Goal: Information Seeking & Learning: Learn about a topic

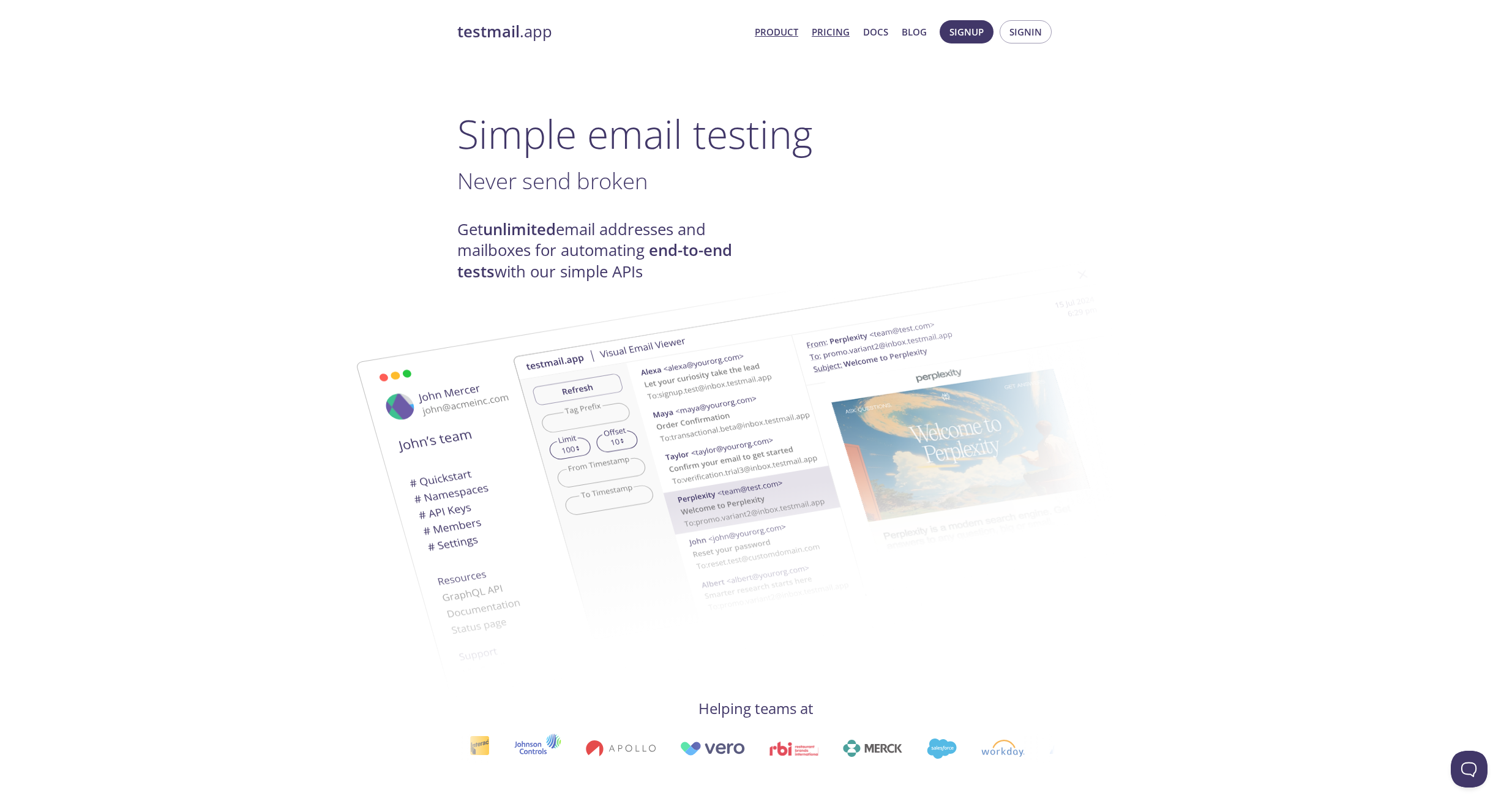
click at [827, 35] on link "Pricing" at bounding box center [831, 32] width 38 height 16
click at [883, 36] on link "Docs" at bounding box center [875, 32] width 25 height 16
click at [843, 36] on link "Pricing" at bounding box center [831, 32] width 38 height 16
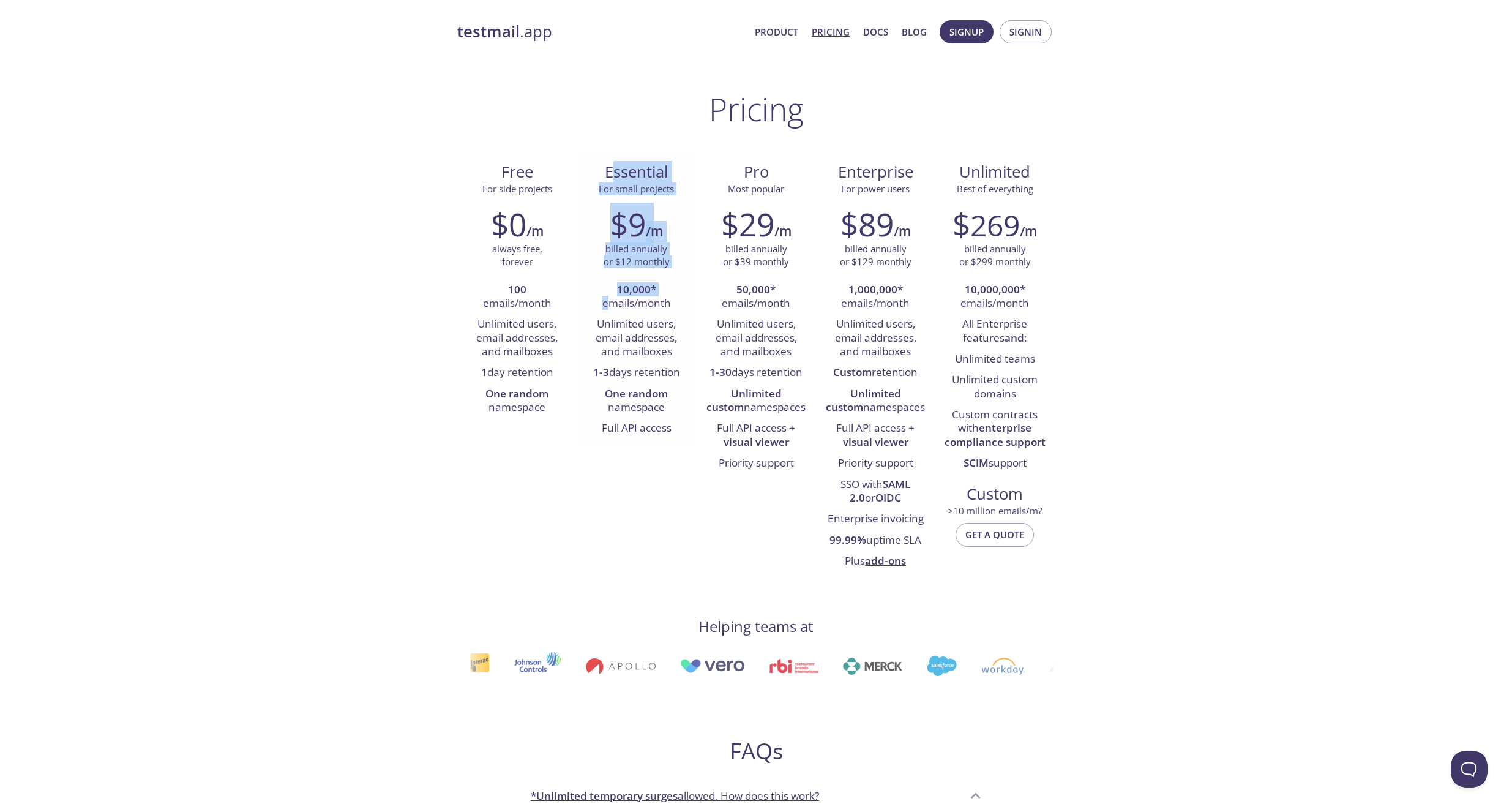
drag, startPoint x: 615, startPoint y: 174, endPoint x: 612, endPoint y: 307, distance: 133.0
click at [612, 307] on div "Essential For small projects $9 /m billed annually or $12 monthly 10,000 * emai…" at bounding box center [636, 299] width 119 height 295
click at [612, 307] on li "10,000 * emails/month" at bounding box center [636, 297] width 101 height 35
click at [612, 309] on li "10,000 * emails/month" at bounding box center [636, 297] width 101 height 35
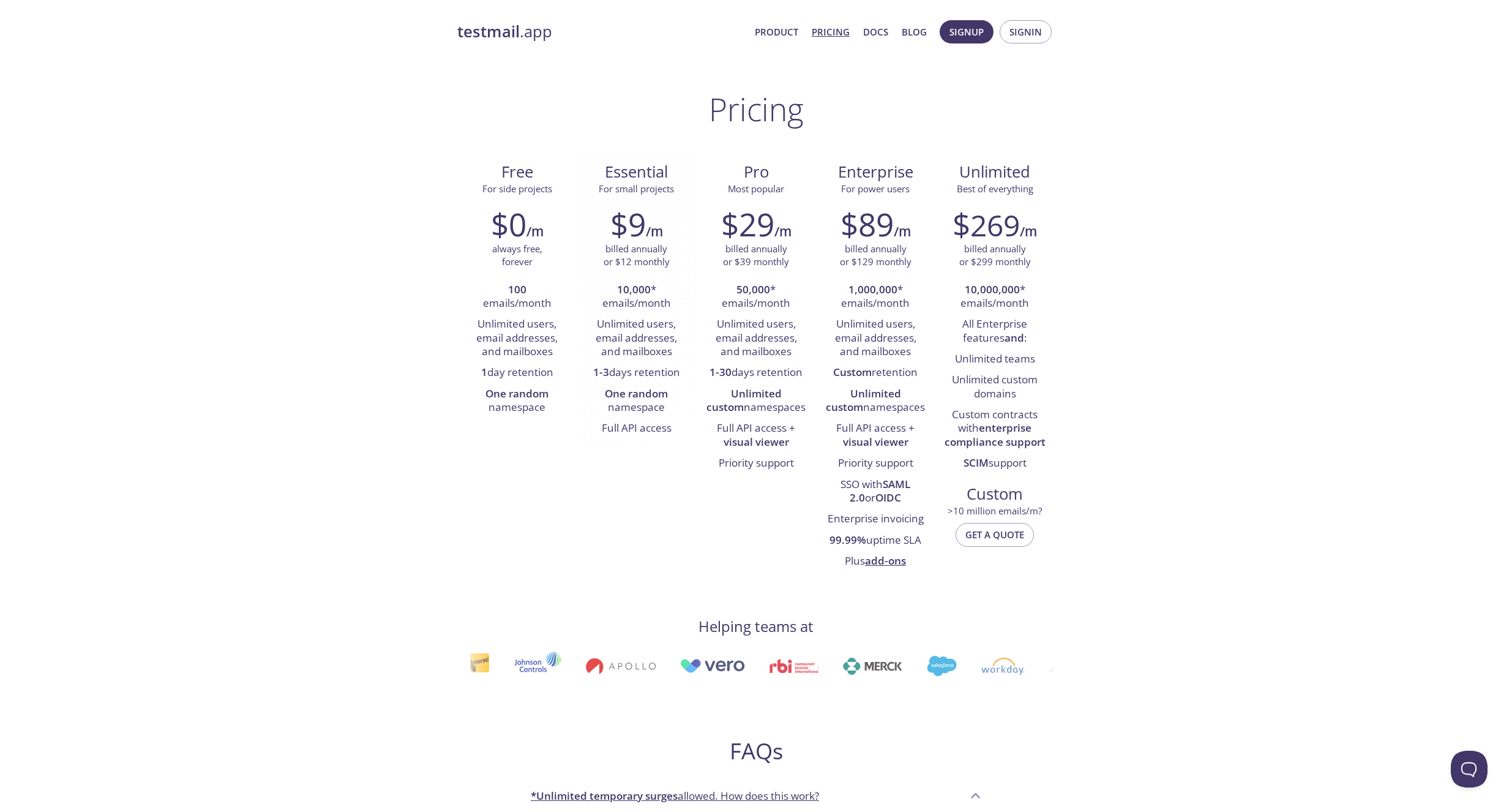
click at [613, 343] on li "Unlimited users, email addresses, and mailboxes" at bounding box center [636, 338] width 101 height 49
click at [613, 344] on li "Unlimited users, email addresses, and mailboxes" at bounding box center [636, 338] width 101 height 49
drag, startPoint x: 504, startPoint y: 253, endPoint x: 528, endPoint y: 425, distance: 173.7
click at [528, 425] on div "$0 /m always free, forever 100 emails/month Unlimited users, email addresses, a…" at bounding box center [517, 312] width 119 height 228
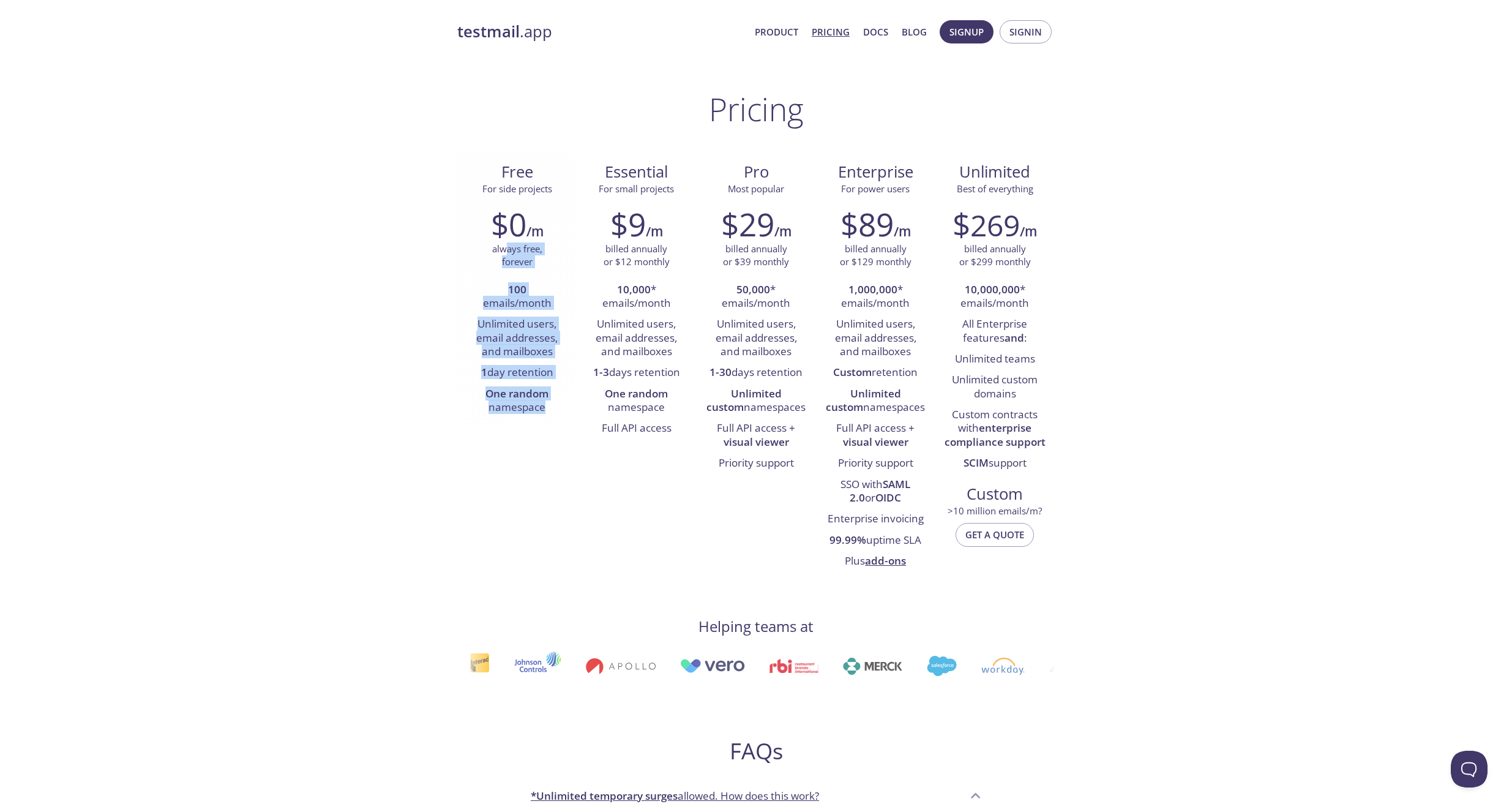
click at [528, 425] on div "$0 /m always free, forever 100 emails/month Unlimited users, email addresses, a…" at bounding box center [517, 312] width 119 height 228
click at [528, 310] on li "100 emails/month" at bounding box center [517, 297] width 101 height 35
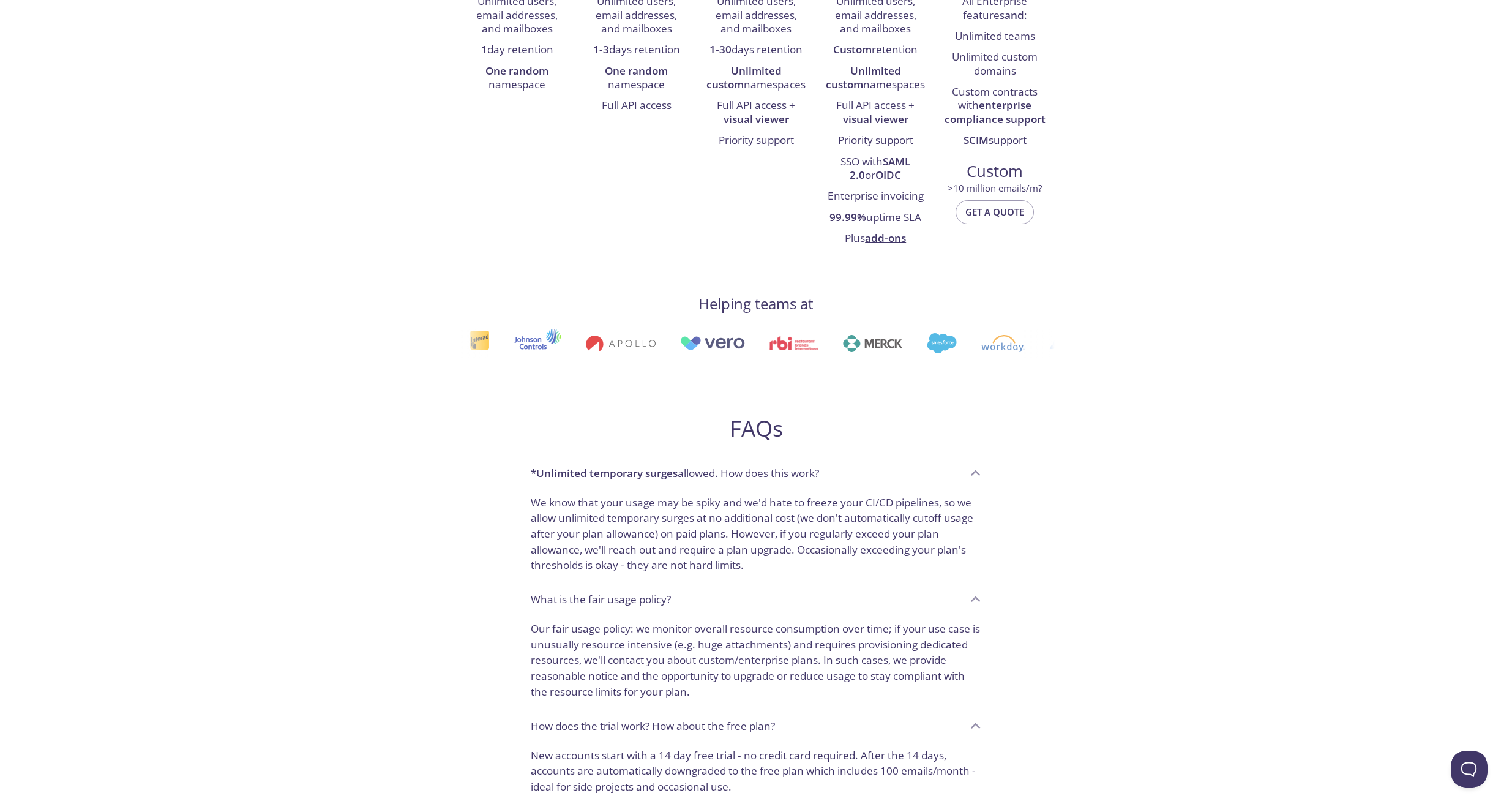
scroll to position [102, 0]
